Goal: Task Accomplishment & Management: Use online tool/utility

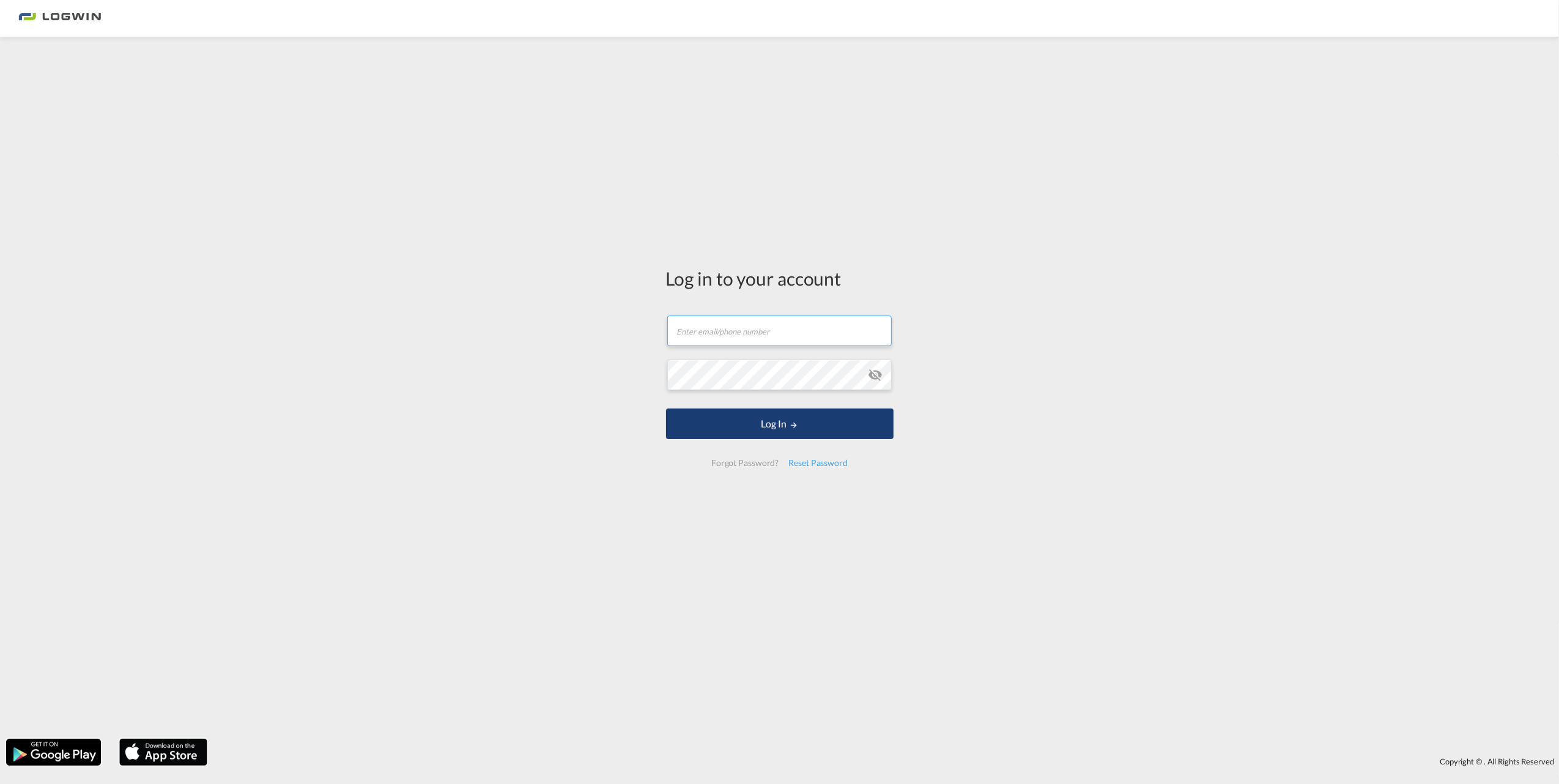
type input "[EMAIL_ADDRESS][DOMAIN_NAME]"
click at [749, 419] on button "Log In" at bounding box center [779, 423] width 227 height 30
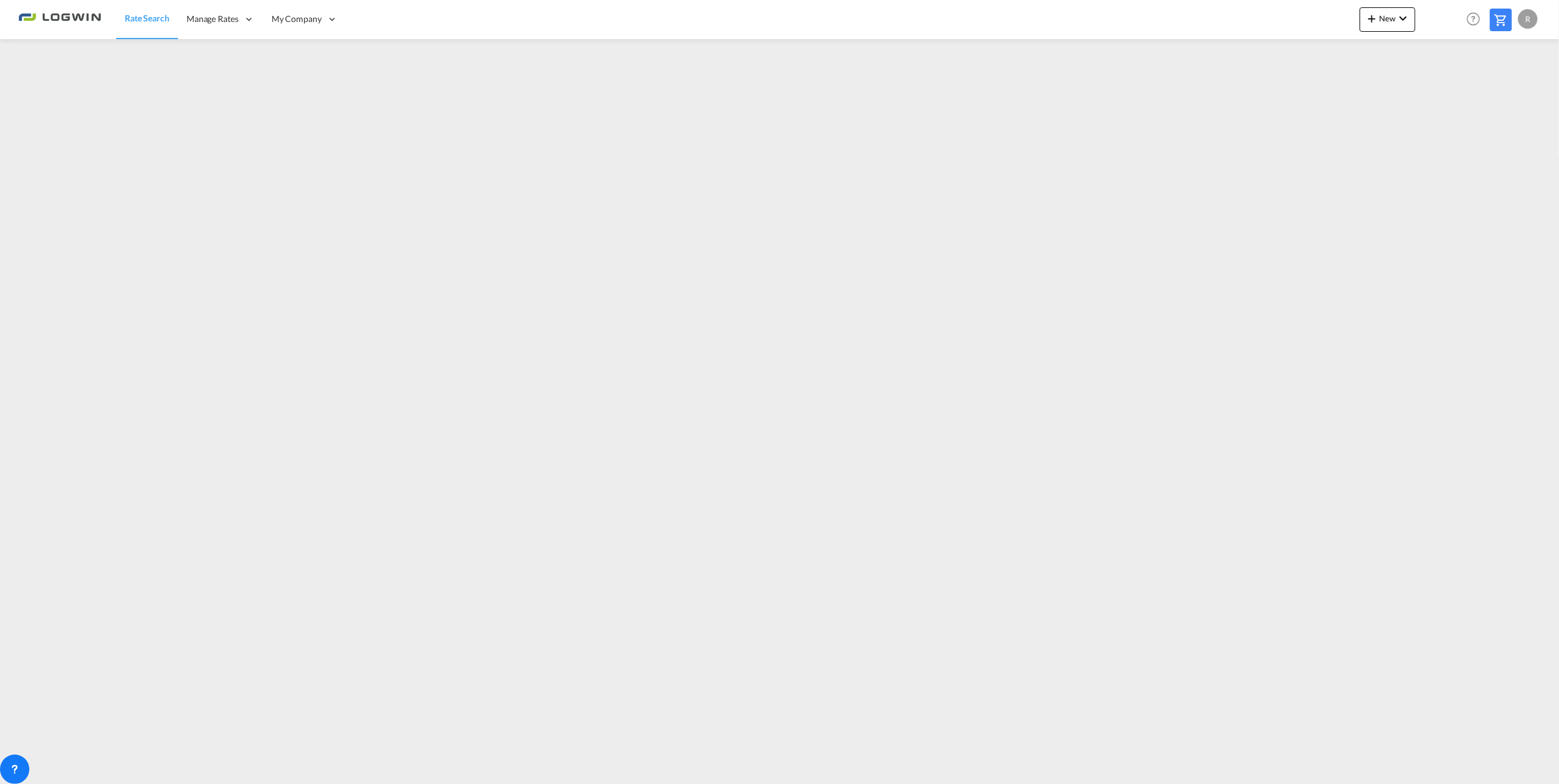
click at [1532, 18] on div "R" at bounding box center [1528, 19] width 20 height 20
click at [1467, 211] on md-backdrop at bounding box center [779, 392] width 1559 height 784
click at [1528, 18] on div "R" at bounding box center [1528, 19] width 20 height 20
click at [1481, 255] on md-backdrop at bounding box center [779, 392] width 1559 height 784
click at [1528, 18] on div "R" at bounding box center [1528, 19] width 20 height 20
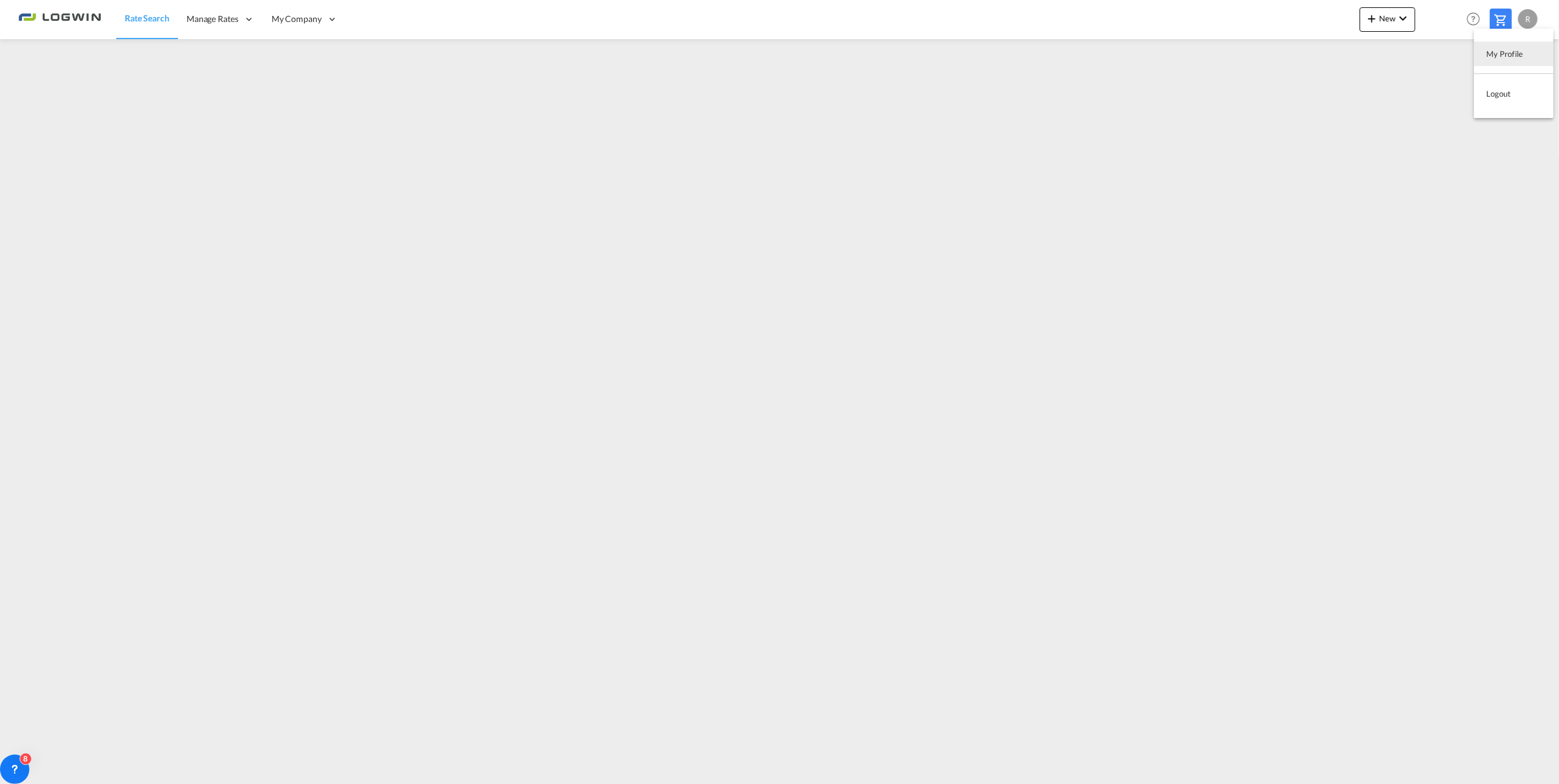
click at [1399, 248] on md-backdrop at bounding box center [779, 392] width 1559 height 784
click at [24, 18] on img at bounding box center [59, 19] width 83 height 28
click at [1383, 21] on span "New" at bounding box center [1387, 18] width 46 height 10
click at [1356, 49] on span "Rates" at bounding box center [1355, 51] width 14 height 24
click at [1444, 88] on span "Ratesheet" at bounding box center [1437, 91] width 13 height 24
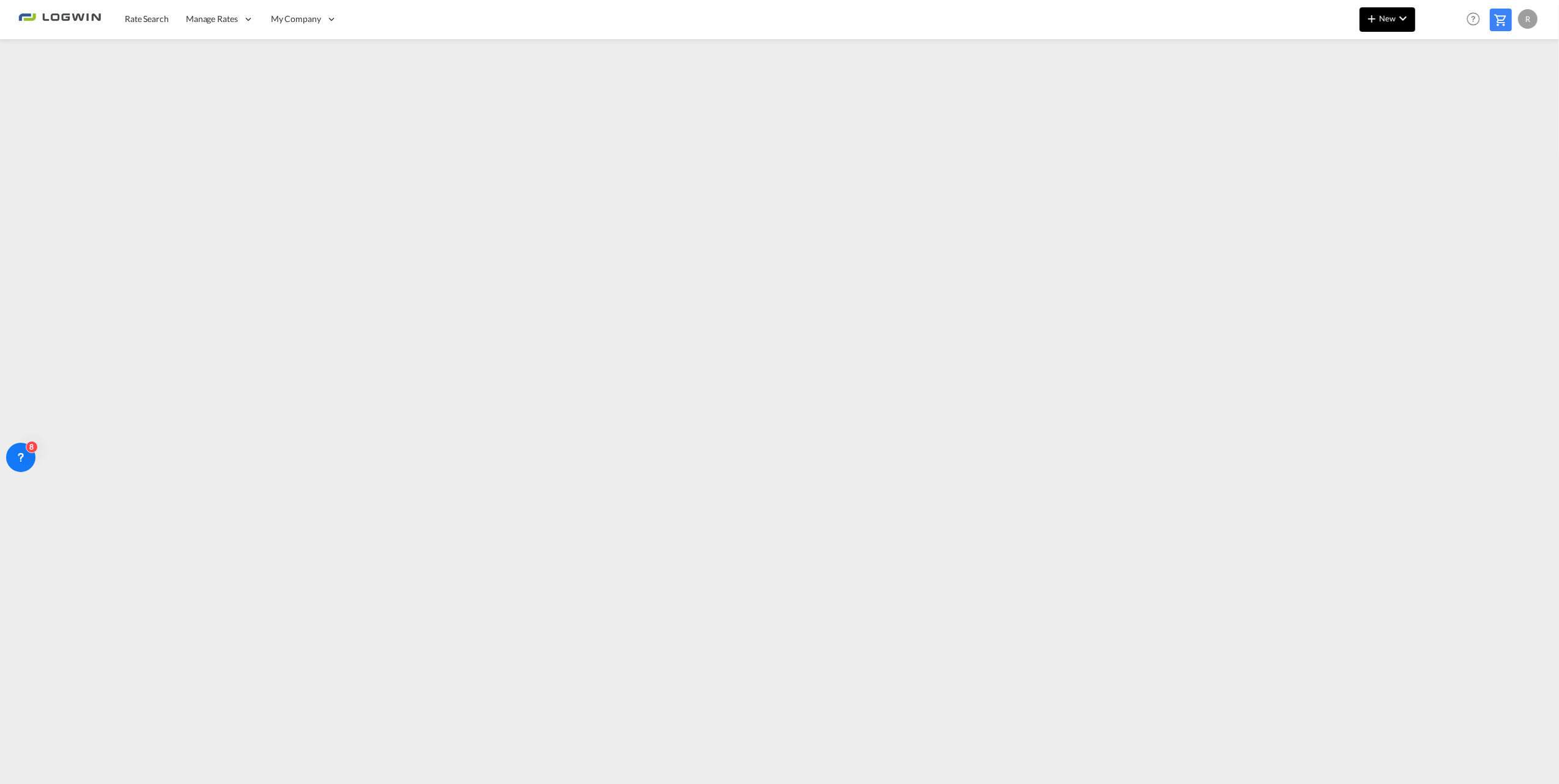
click at [1390, 20] on span "New" at bounding box center [1387, 18] width 46 height 10
click at [1444, 95] on span "Ratesheet" at bounding box center [1437, 91] width 13 height 24
click at [152, 18] on span "Rate Search" at bounding box center [146, 19] width 44 height 11
click at [218, 20] on span "Manage Rates" at bounding box center [213, 19] width 52 height 13
click at [223, 61] on span "My Rate Files" at bounding box center [213, 58] width 50 height 11
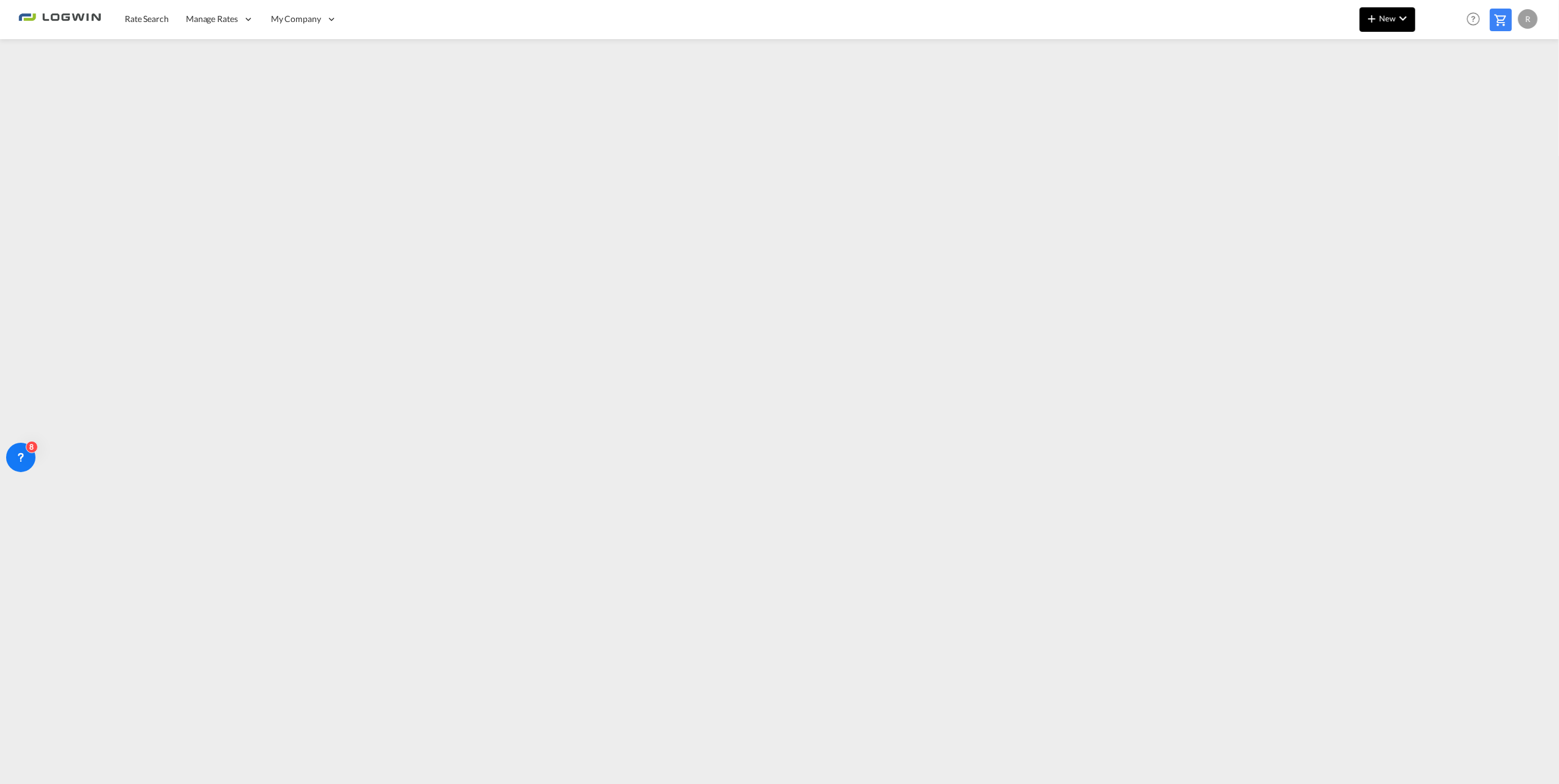
click at [1402, 20] on md-icon "icon-chevron-down" at bounding box center [1403, 18] width 14 height 14
click at [1375, 47] on div "Rates" at bounding box center [1372, 52] width 49 height 30
click at [1439, 93] on span "Ratesheet" at bounding box center [1437, 91] width 13 height 24
click at [125, 13] on span "Rate Search" at bounding box center [146, 19] width 44 height 11
